Goal: Complete application form

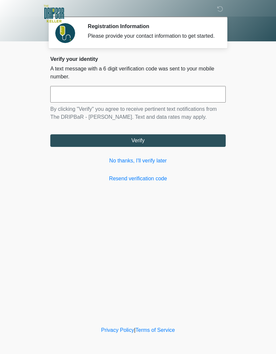
click at [177, 100] on input "text" at bounding box center [138, 94] width 176 height 17
type input "******"
click at [174, 147] on button "Verify" at bounding box center [138, 141] width 176 height 13
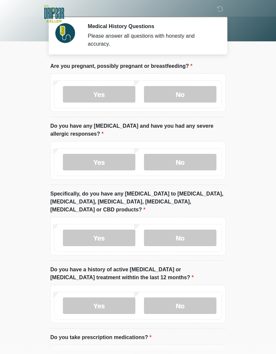
click at [188, 98] on label "No" at bounding box center [180, 94] width 73 height 17
click at [198, 163] on label "No" at bounding box center [180, 162] width 73 height 17
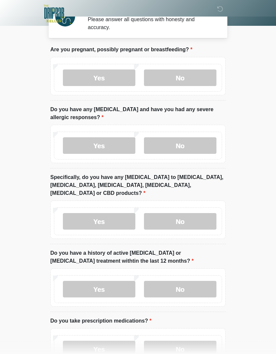
scroll to position [17, 0]
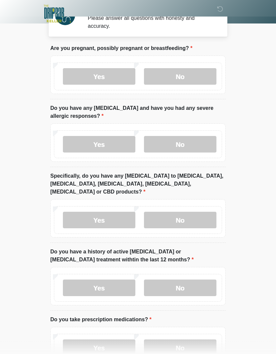
click at [194, 215] on label "No" at bounding box center [180, 220] width 73 height 17
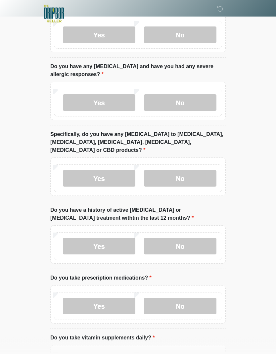
scroll to position [60, 0]
click at [192, 241] on label "No" at bounding box center [180, 246] width 73 height 17
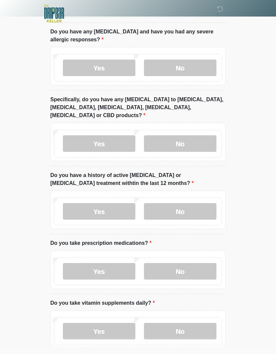
scroll to position [94, 0]
click at [203, 265] on label "No" at bounding box center [180, 271] width 73 height 17
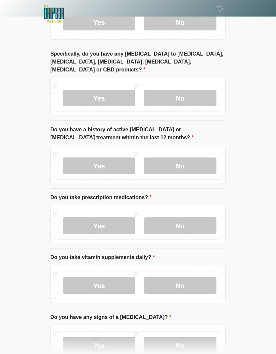
scroll to position [143, 0]
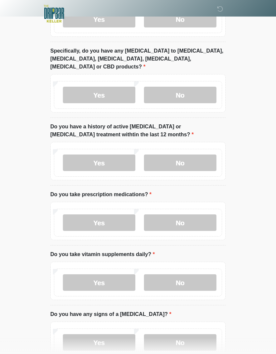
click at [112, 279] on label "Yes" at bounding box center [99, 283] width 73 height 17
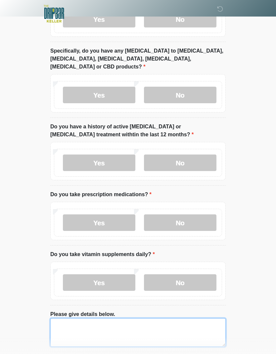
click at [136, 319] on textarea "Please give details below." at bounding box center [138, 333] width 176 height 28
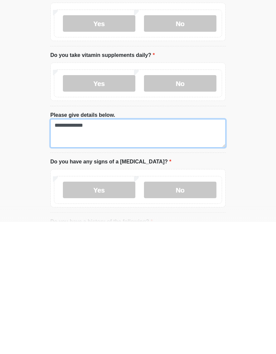
type textarea "**********"
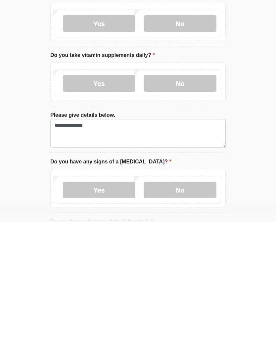
click at [188, 314] on label "No" at bounding box center [180, 322] width 73 height 17
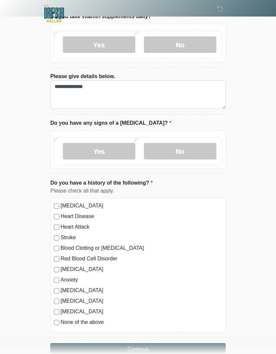
scroll to position [383, 0]
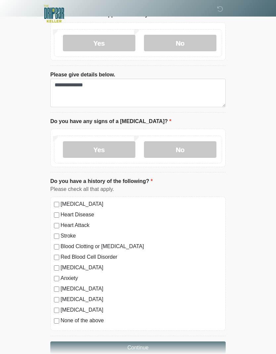
click at [55, 316] on div "High Blood Pressure Heart Disease Heart Attack Stroke Blood Clotting or Bleedin…" at bounding box center [138, 264] width 176 height 135
click at [63, 317] on label "None of the above" at bounding box center [142, 321] width 162 height 8
click at [163, 342] on button "Continue" at bounding box center [138, 348] width 176 height 13
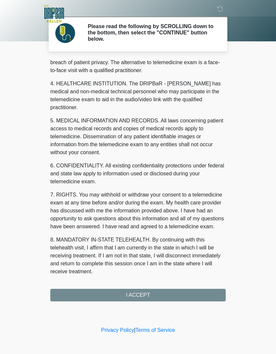
scroll to position [162, 0]
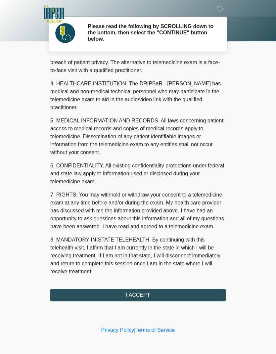
click at [178, 294] on button "I ACCEPT" at bounding box center [138, 295] width 176 height 13
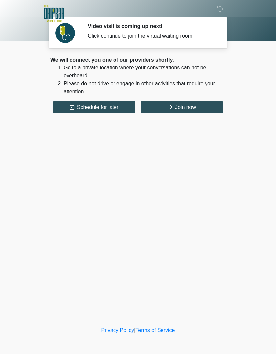
click at [192, 106] on button "Join now" at bounding box center [182, 107] width 82 height 13
